Goal: Task Accomplishment & Management: Complete application form

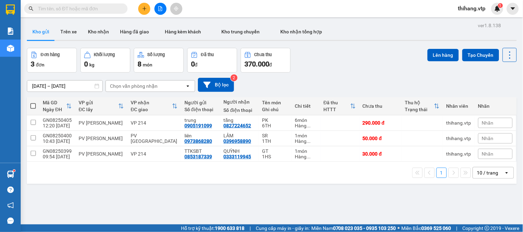
scroll to position [32, 0]
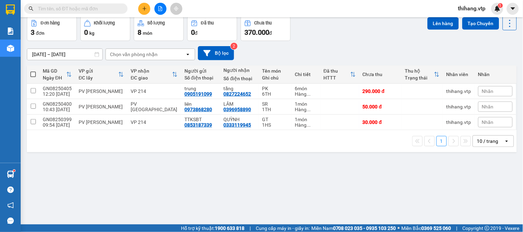
drag, startPoint x: 73, startPoint y: 8, endPoint x: 79, endPoint y: 4, distance: 6.9
click at [73, 8] on input "text" at bounding box center [78, 9] width 81 height 8
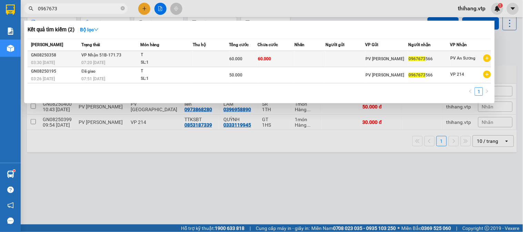
type input "0967673"
click at [417, 58] on span "0967673" at bounding box center [416, 58] width 17 height 5
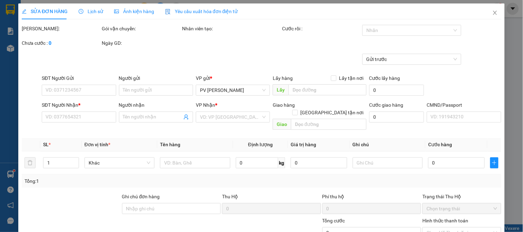
type input "12.000"
type input "0967673566"
type input "60.000"
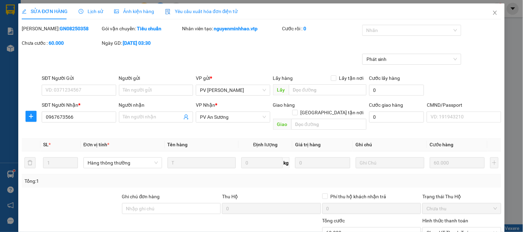
click at [93, 14] on span "Lịch sử" at bounding box center [91, 12] width 24 height 6
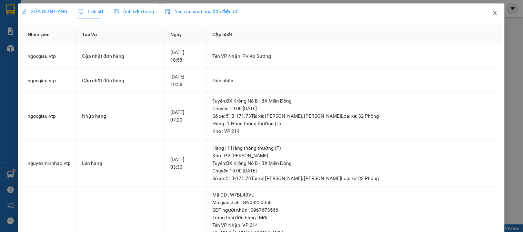
click at [492, 13] on icon "close" at bounding box center [495, 13] width 6 height 6
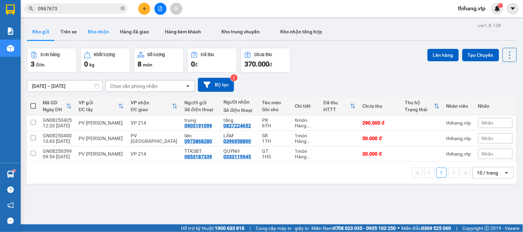
click at [91, 33] on button "Kho nhận" at bounding box center [98, 31] width 32 height 17
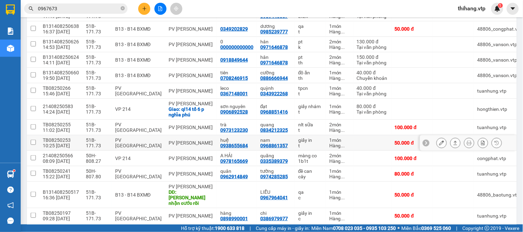
scroll to position [115, 0]
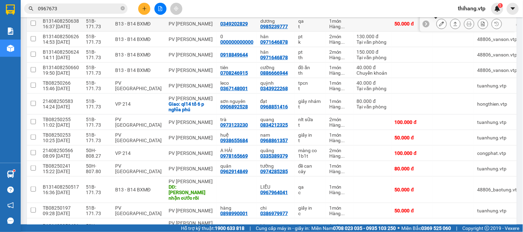
click at [439, 25] on icon at bounding box center [441, 23] width 5 height 5
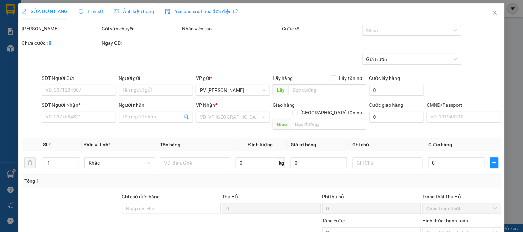
type input "0349202829"
type input "0985239777"
type input "dương"
type input "50.000"
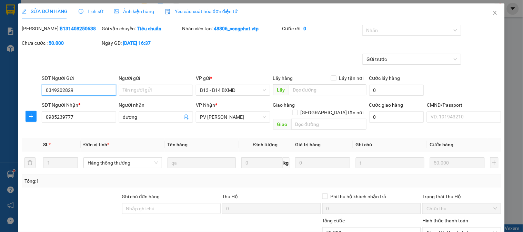
type input "2.500"
click at [407, 33] on div at bounding box center [408, 30] width 89 height 8
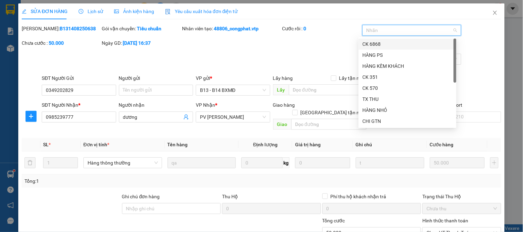
click at [376, 40] on div "CK 6868" at bounding box center [407, 44] width 90 height 8
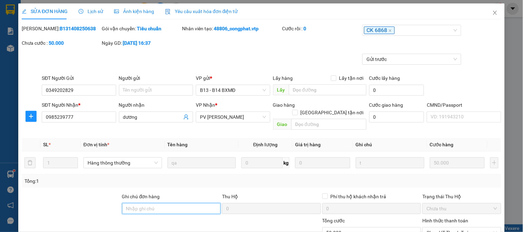
click at [167, 203] on input "Ghi chú đơn hàng" at bounding box center [171, 208] width 99 height 11
type input "e"
type input "ẽ"
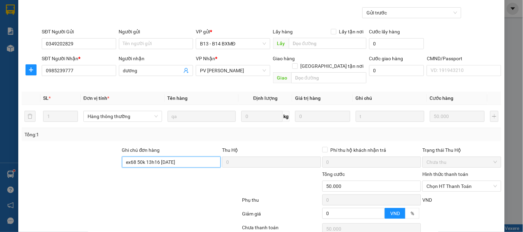
scroll to position [94, 0]
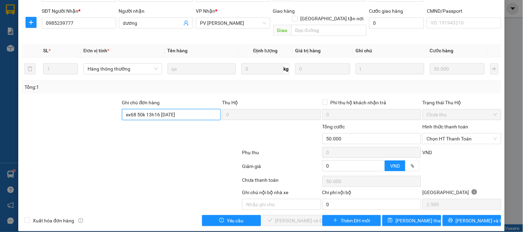
type input "ex68 50k 13h16 14/8/25"
click at [447, 136] on div "Hình thức thanh toán Chọn HT Thanh Toán" at bounding box center [461, 135] width 79 height 24
click at [444, 135] on span "Chọn HT Thanh Toán" at bounding box center [461, 139] width 70 height 10
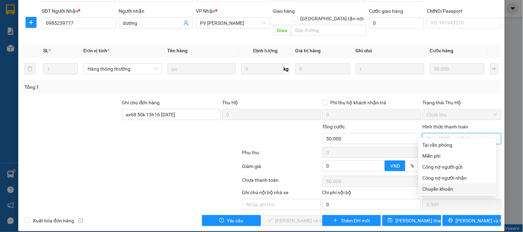
click at [440, 188] on div "Chuyển khoản" at bounding box center [457, 189] width 70 height 8
type input "0"
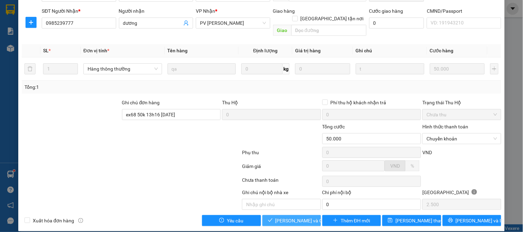
click at [312, 215] on button "Lưu và Giao hàng" at bounding box center [291, 220] width 59 height 11
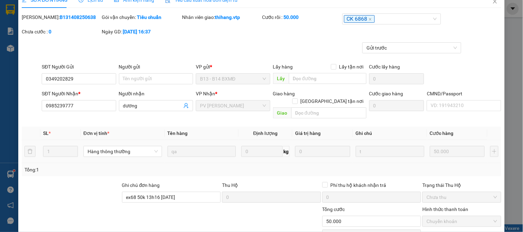
scroll to position [0, 0]
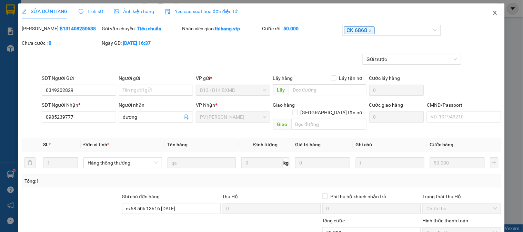
click at [493, 15] on span "Close" at bounding box center [494, 12] width 19 height 19
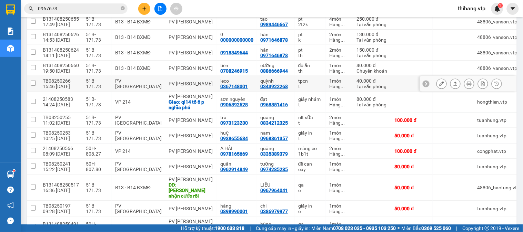
scroll to position [115, 0]
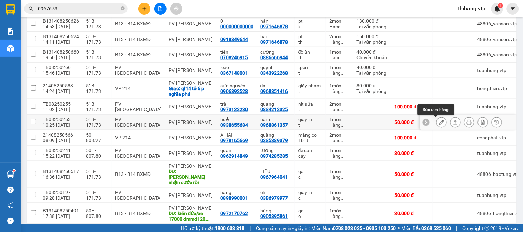
click at [439, 123] on icon at bounding box center [441, 122] width 5 height 5
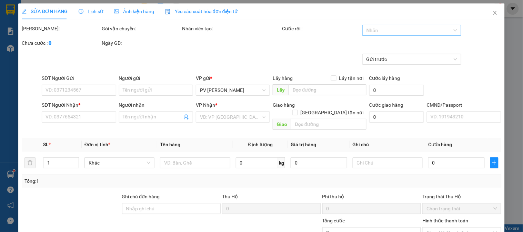
type input "0938655684"
type input "huệ"
type input "0968861357"
type input "nam"
type input "50.000"
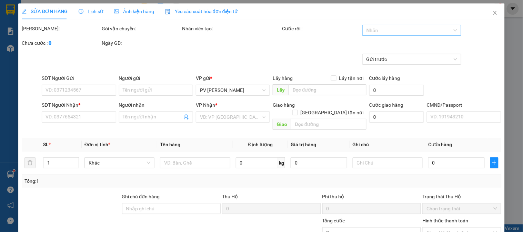
type input "50.000"
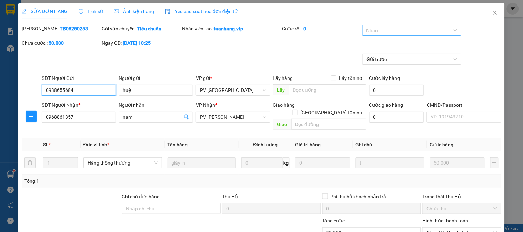
type input "2.500"
click at [402, 27] on div at bounding box center [408, 30] width 89 height 8
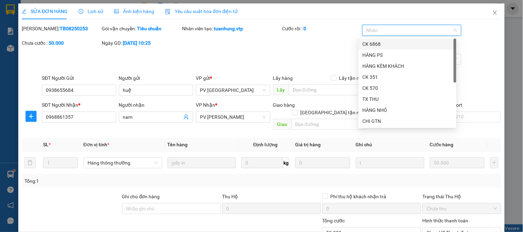
click at [373, 43] on div "CK 6868" at bounding box center [407, 44] width 90 height 8
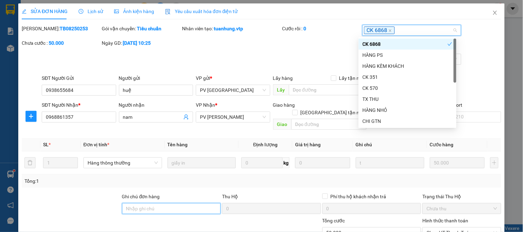
click at [173, 203] on input "Ghi chú đơn hàng" at bounding box center [171, 208] width 99 height 11
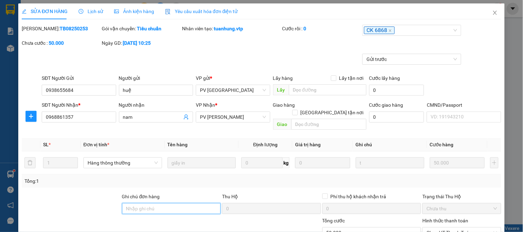
type input "e"
type input "ẽ"
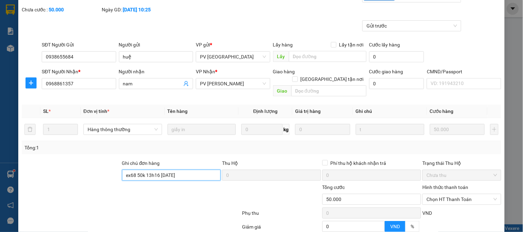
scroll to position [94, 0]
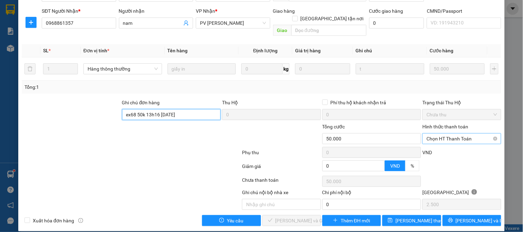
click at [428, 134] on span "Chọn HT Thanh Toán" at bounding box center [461, 139] width 70 height 10
type input "ex68 50k 13h16 14/8/25"
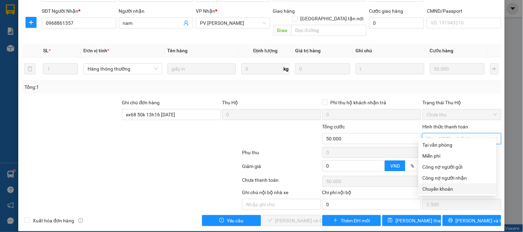
drag, startPoint x: 437, startPoint y: 191, endPoint x: 408, endPoint y: 188, distance: 29.4
click at [437, 190] on div "Chuyển khoản" at bounding box center [457, 189] width 70 height 8
type input "0"
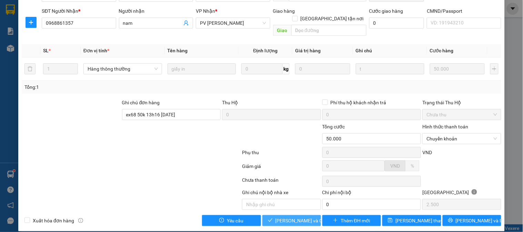
click at [298, 217] on span "Lưu và Giao hàng" at bounding box center [308, 221] width 66 height 8
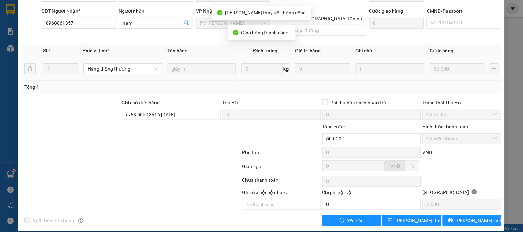
scroll to position [0, 0]
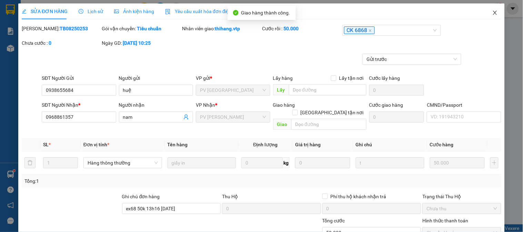
click at [492, 14] on icon "close" at bounding box center [495, 13] width 6 height 6
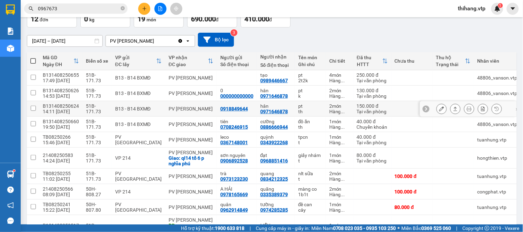
scroll to position [115, 0]
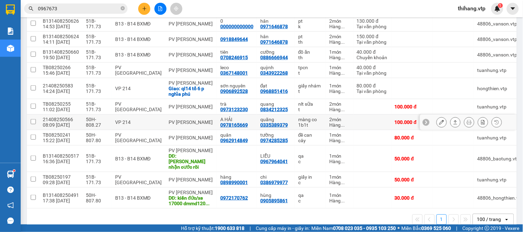
click at [439, 125] on icon at bounding box center [441, 122] width 5 height 5
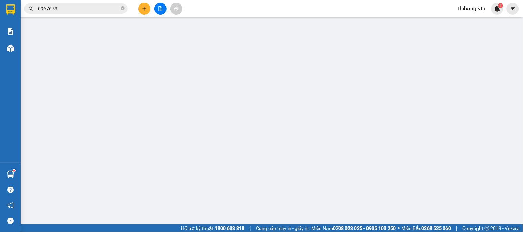
type input "0978165669"
type input "A HẢI"
type input "0335389379"
type input "quãng"
type input "100.000"
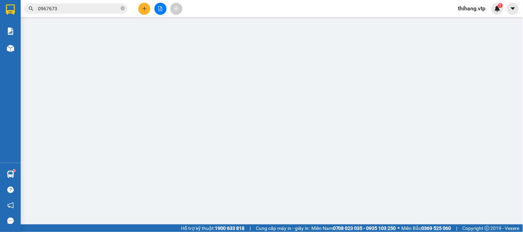
type input "100.000"
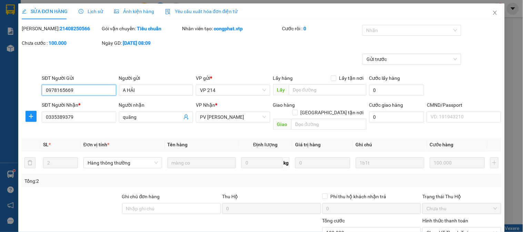
type input "5.000"
click at [382, 31] on div at bounding box center [408, 30] width 89 height 8
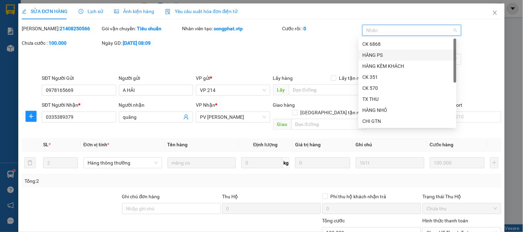
click at [371, 50] on div "HÀNG PS" at bounding box center [407, 55] width 98 height 11
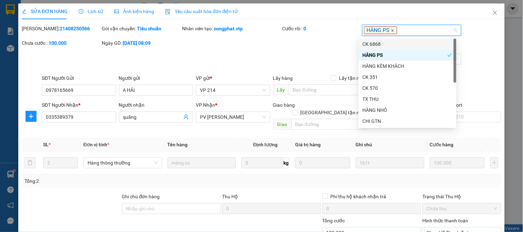
click at [391, 31] on icon "close" at bounding box center [392, 30] width 3 height 3
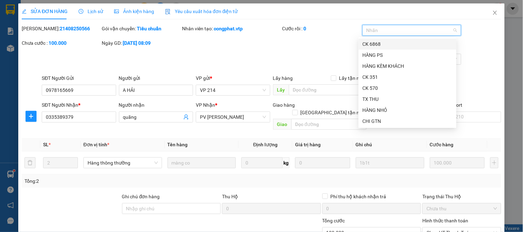
click at [375, 45] on div "CK 6868" at bounding box center [407, 44] width 90 height 8
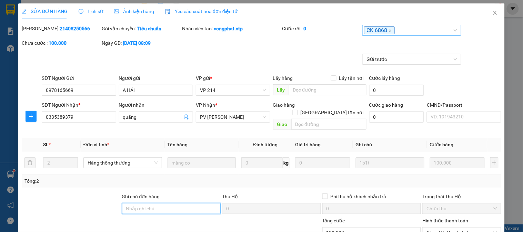
drag, startPoint x: 161, startPoint y: 202, endPoint x: 159, endPoint y: 198, distance: 4.0
click at [159, 203] on input "Ghi chú đơn hàng" at bounding box center [171, 208] width 99 height 11
type input "e"
type input "ẽ"
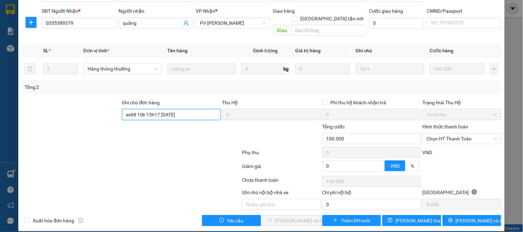
type input "ex68 10k 13h17 14/8/25"
click at [457, 138] on div "Hình thức thanh toán Chọn HT Thanh Toán" at bounding box center [461, 135] width 79 height 24
click at [453, 134] on span "Chọn HT Thanh Toán" at bounding box center [461, 139] width 70 height 10
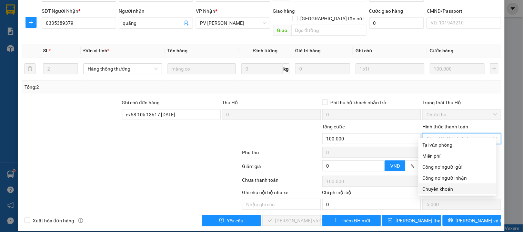
click at [442, 187] on div "Chuyển khoản" at bounding box center [457, 189] width 70 height 8
type input "0"
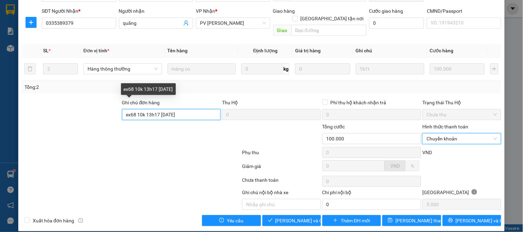
click at [138, 109] on input "ex68 10k 13h17 14/8/25" at bounding box center [171, 114] width 99 height 11
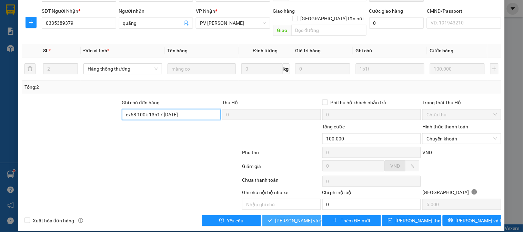
type input "ex68 100k 13h17 14/8/25"
click at [287, 217] on span "Lưu và Giao hàng" at bounding box center [308, 221] width 66 height 8
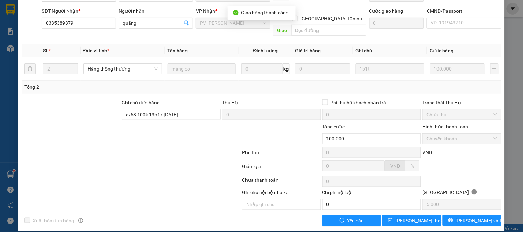
scroll to position [0, 0]
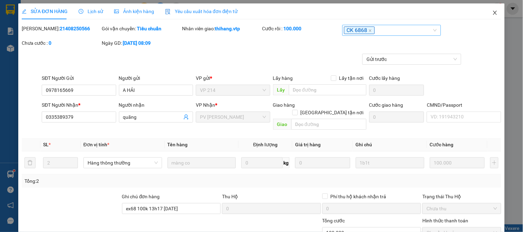
click at [492, 12] on icon "close" at bounding box center [495, 13] width 6 height 6
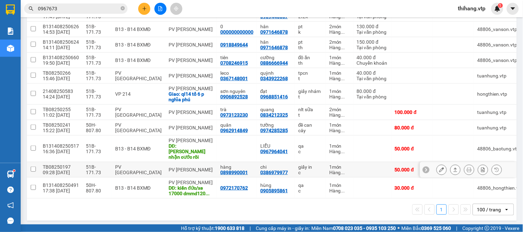
scroll to position [71, 0]
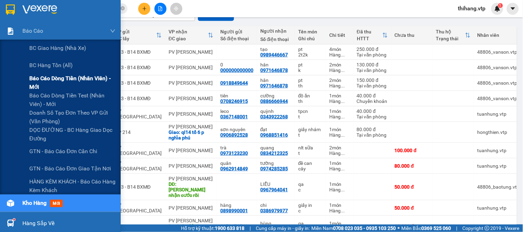
click at [43, 80] on span "Báo cáo dòng tiền (nhân viên) - mới" at bounding box center [72, 82] width 86 height 17
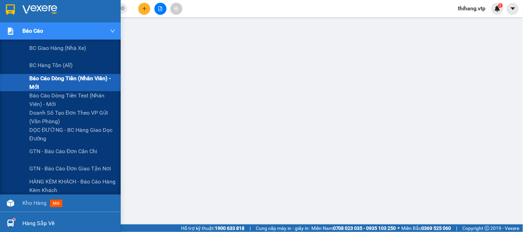
click at [31, 33] on span "Báo cáo" at bounding box center [32, 31] width 21 height 9
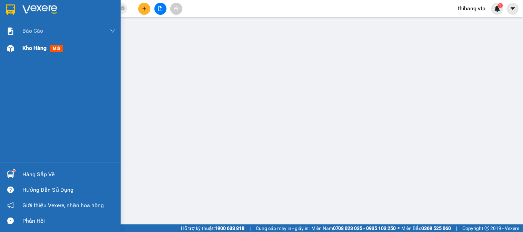
click at [28, 48] on span "Kho hàng" at bounding box center [34, 48] width 24 height 7
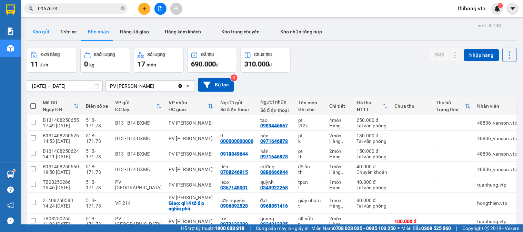
click at [39, 30] on button "Kho gửi" at bounding box center [41, 31] width 28 height 17
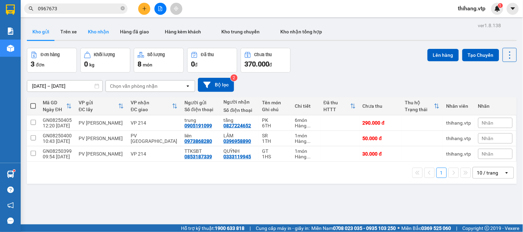
click at [97, 32] on button "Kho nhận" at bounding box center [98, 31] width 32 height 17
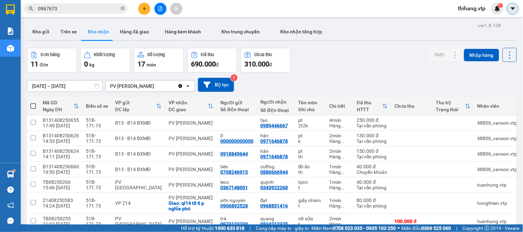
click at [507, 10] on button at bounding box center [512, 9] width 12 height 12
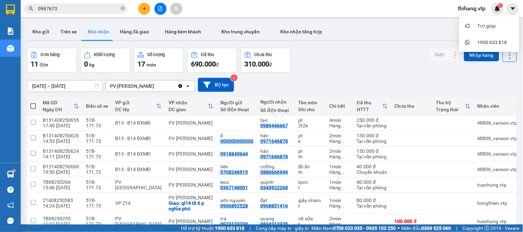
click at [480, 7] on span "thihang.vtp" at bounding box center [471, 8] width 39 height 9
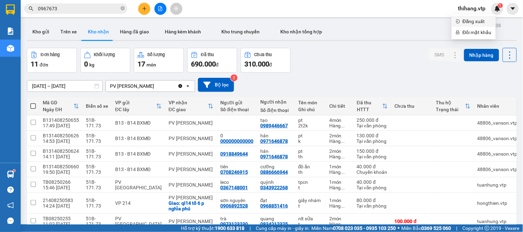
click at [474, 21] on span "Đăng xuất" at bounding box center [476, 22] width 29 height 8
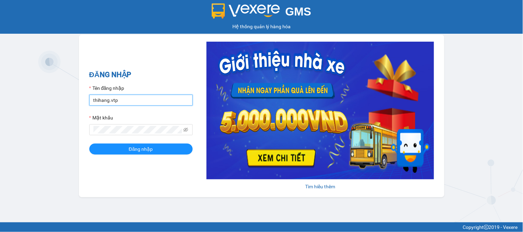
drag, startPoint x: 0, startPoint y: 0, endPoint x: 143, endPoint y: 97, distance: 173.3
click at [143, 97] on input "thihang.vtp" at bounding box center [140, 100] width 103 height 11
type input "phanthithuha.vtp"
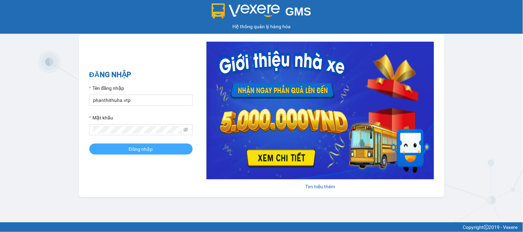
click at [129, 152] on span "Đăng nhập" at bounding box center [141, 149] width 24 height 8
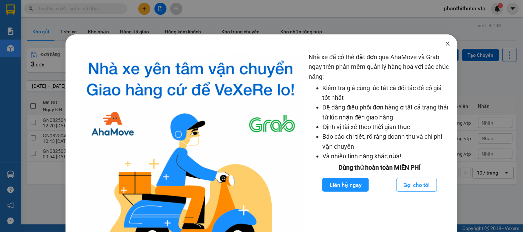
click at [445, 43] on icon "close" at bounding box center [448, 44] width 6 height 6
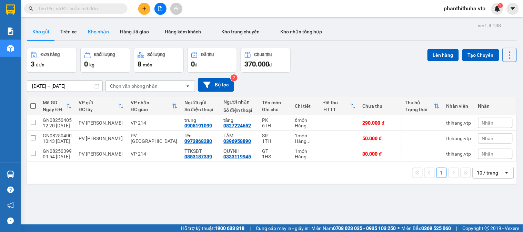
click at [100, 35] on button "Kho nhận" at bounding box center [98, 31] width 32 height 17
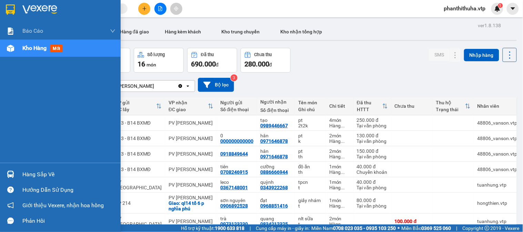
click at [19, 167] on div "Hàng sắp về" at bounding box center [60, 175] width 121 height 16
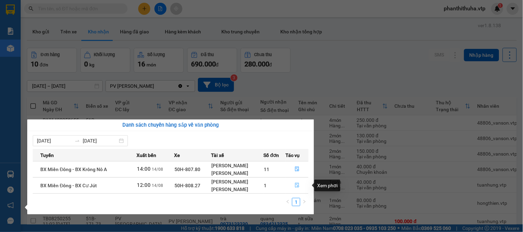
click at [297, 187] on icon "file-done" at bounding box center [297, 185] width 4 height 5
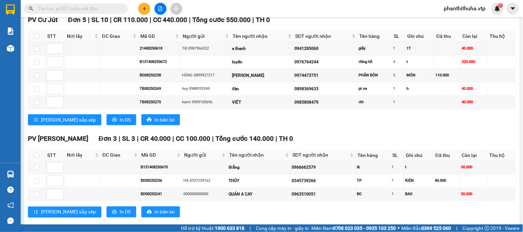
scroll to position [205, 0]
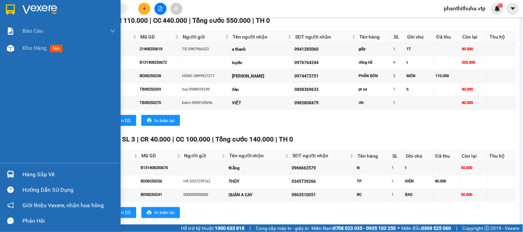
click at [43, 169] on div "Hàng sắp về" at bounding box center [68, 174] width 93 height 10
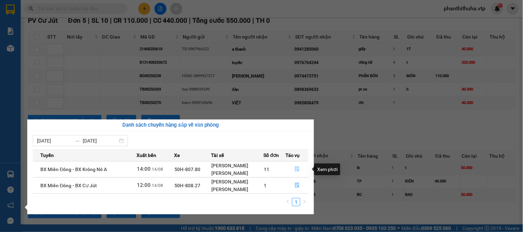
click at [295, 168] on icon "file-done" at bounding box center [297, 169] width 5 height 5
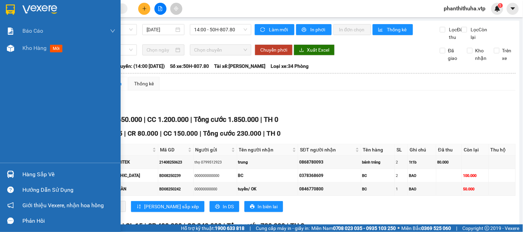
click at [45, 7] on img at bounding box center [39, 9] width 35 height 10
